Goal: Transaction & Acquisition: Book appointment/travel/reservation

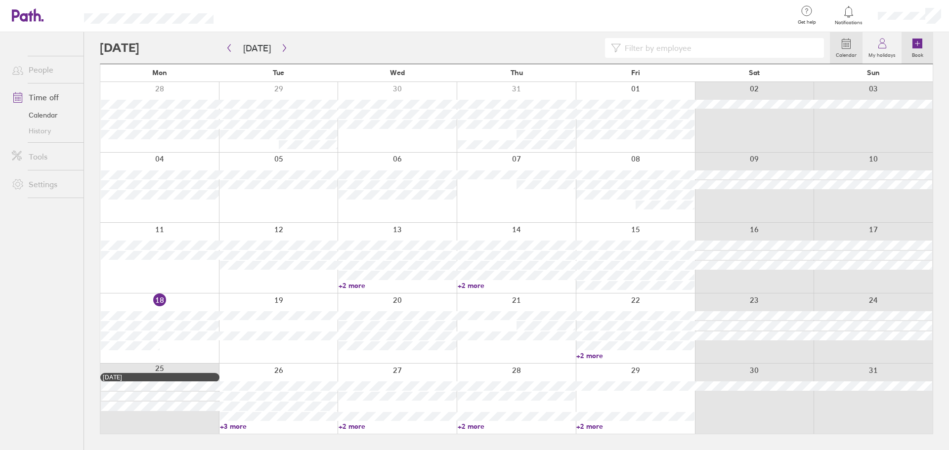
click at [924, 44] on link "Book" at bounding box center [918, 48] width 32 height 32
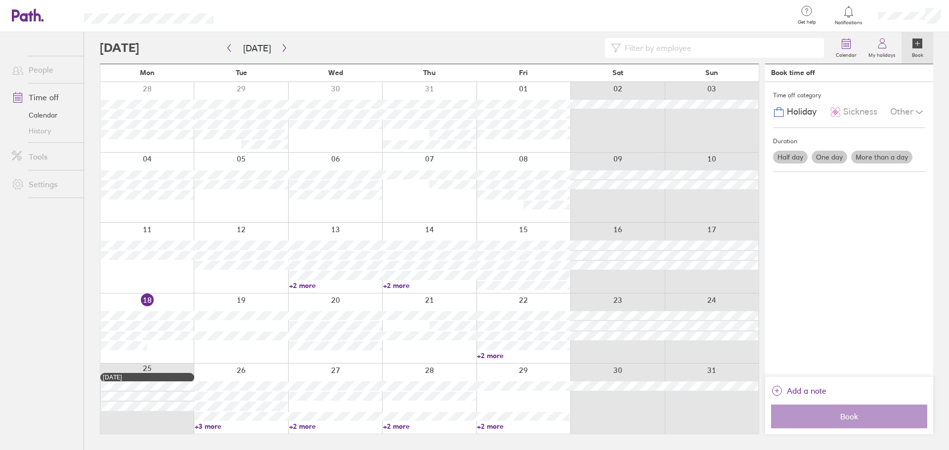
click at [831, 162] on label "One day" at bounding box center [830, 157] width 36 height 13
click at [0, 0] on input "One day" at bounding box center [0, 0] width 0 height 0
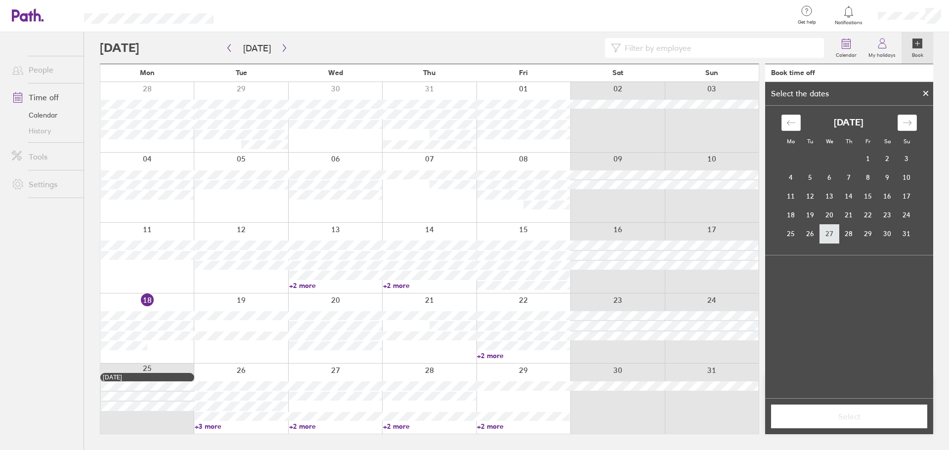
click at [824, 235] on td "27" at bounding box center [829, 233] width 19 height 19
click at [859, 410] on button "Select" at bounding box center [849, 417] width 156 height 24
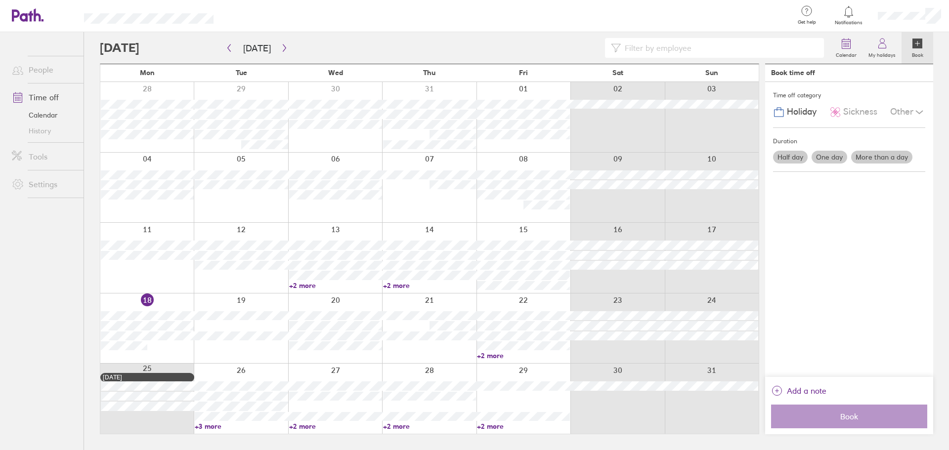
click at [826, 158] on label "One day" at bounding box center [830, 157] width 36 height 13
click at [0, 0] on input "One day" at bounding box center [0, 0] width 0 height 0
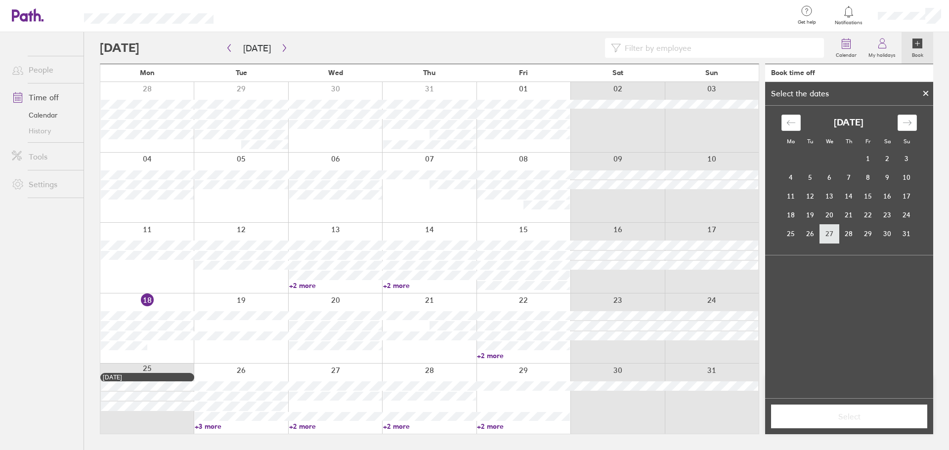
click at [833, 230] on td "27" at bounding box center [829, 233] width 19 height 19
click at [849, 411] on button "Select" at bounding box center [849, 417] width 156 height 24
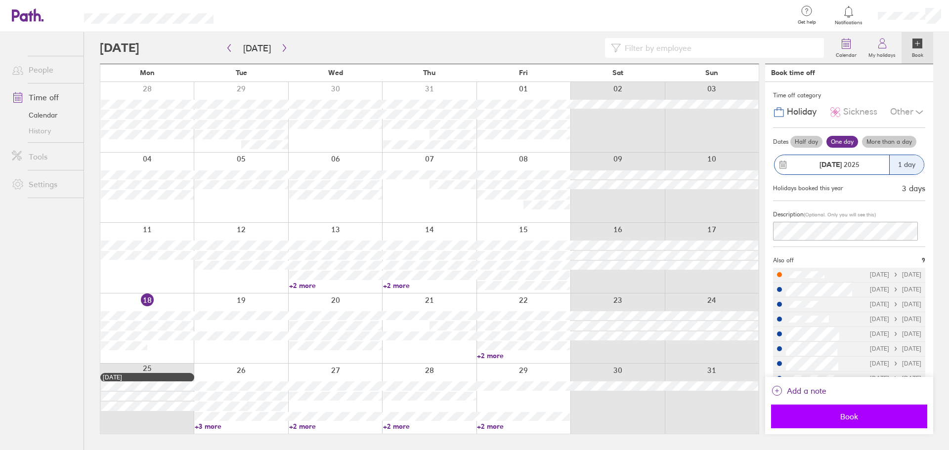
click at [841, 413] on span "Book" at bounding box center [849, 416] width 142 height 9
